Goal: Task Accomplishment & Management: Manage account settings

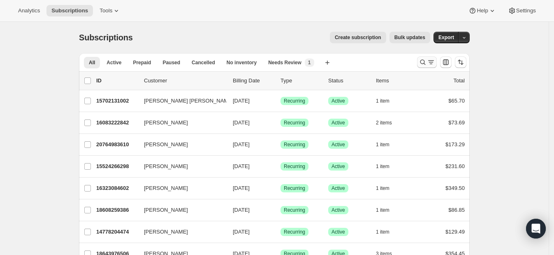
click at [432, 63] on icon "Search and filter results" at bounding box center [431, 62] width 8 height 8
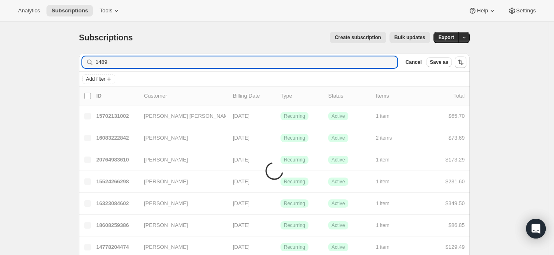
type input "1489"
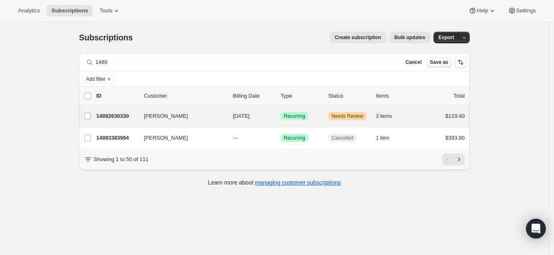
click at [134, 123] on div "Corrine Hull 14892630330 Corrine Hull 10/07/2025 Success Recurring Warning Need…" at bounding box center [274, 115] width 391 height 21
click at [126, 121] on div "Corrine Hull 14892630330 Corrine Hull 10/07/2025 Success Recurring Warning Need…" at bounding box center [274, 115] width 391 height 21
drag, startPoint x: 123, startPoint y: 112, endPoint x: 116, endPoint y: 107, distance: 9.5
click at [116, 107] on div "Corrine Hull 14892630330 Corrine Hull 10/07/2025 Success Recurring Warning Need…" at bounding box center [274, 115] width 391 height 21
click at [250, 113] on span "10/07/2025" at bounding box center [241, 116] width 17 height 6
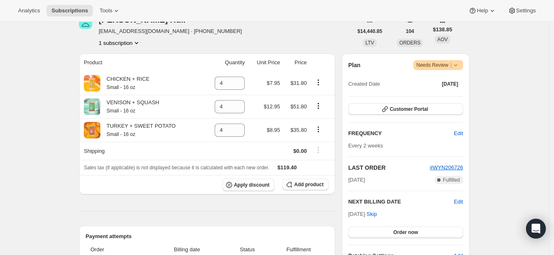
scroll to position [116, 0]
click at [460, 65] on icon at bounding box center [456, 65] width 8 height 8
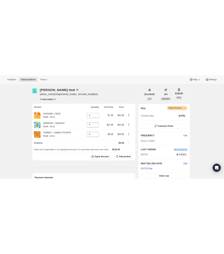
scroll to position [99, 0]
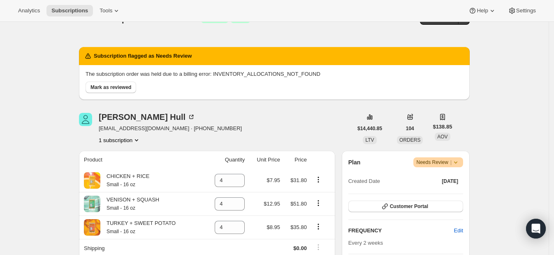
scroll to position [16, 0]
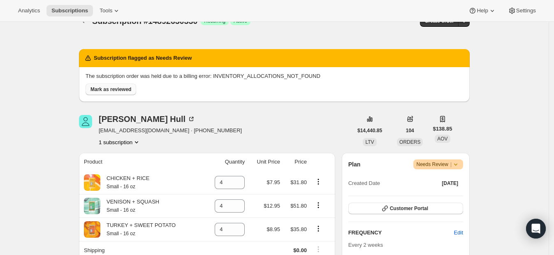
click at [99, 84] on button "Mark as reviewed" at bounding box center [111, 90] width 51 height 12
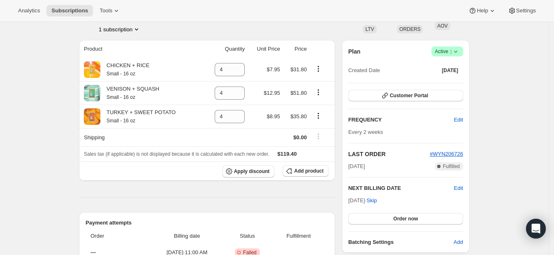
scroll to position [57, 0]
drag, startPoint x: 410, startPoint y: 216, endPoint x: 415, endPoint y: 226, distance: 11.0
click at [230, 226] on div "Plan Success Active | Created Date May 20, 2024 Customer Portal FREQUENCY Edit …" at bounding box center [406, 147] width 115 height 200
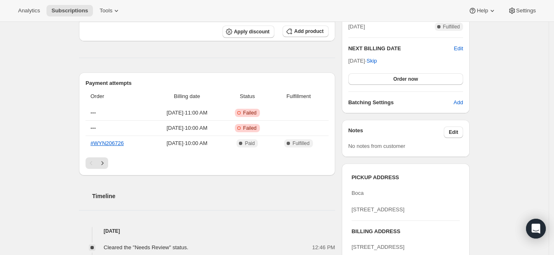
scroll to position [198, 0]
drag, startPoint x: 420, startPoint y: 78, endPoint x: 414, endPoint y: 68, distance: 12.0
click at [414, 68] on div "Oct 7, 2025 · Skip Order now" at bounding box center [406, 70] width 115 height 28
click at [414, 76] on span "Order now" at bounding box center [406, 78] width 25 height 7
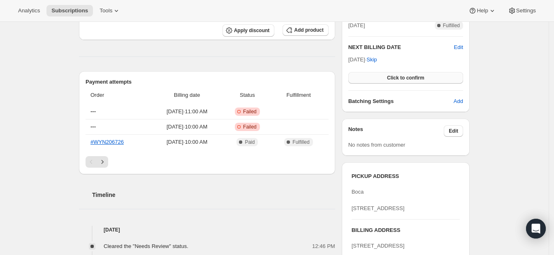
click at [430, 78] on button "Click to confirm" at bounding box center [406, 78] width 115 height 12
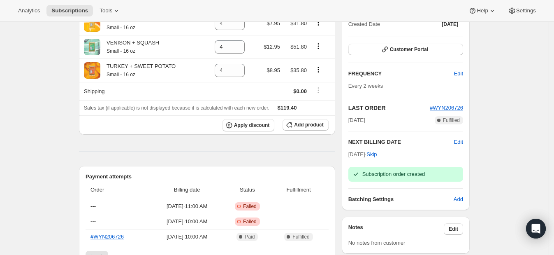
scroll to position [102, 0]
